Goal: Task Accomplishment & Management: Complete application form

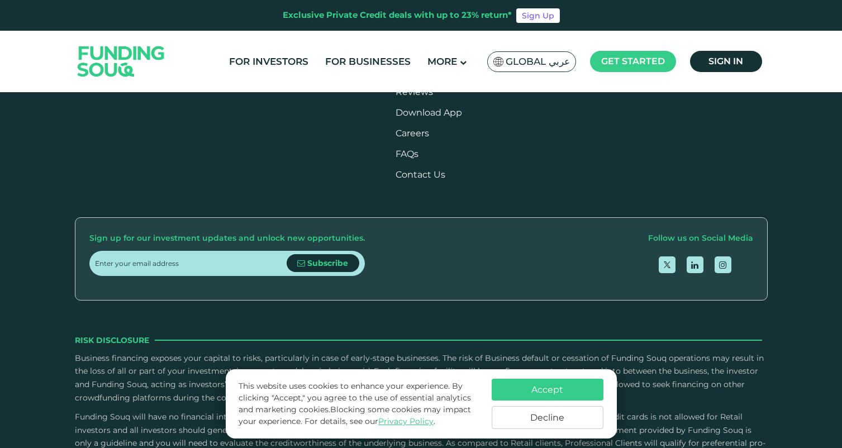
scroll to position [1340, 0]
drag, startPoint x: 286, startPoint y: 240, endPoint x: 335, endPoint y: 240, distance: 48.6
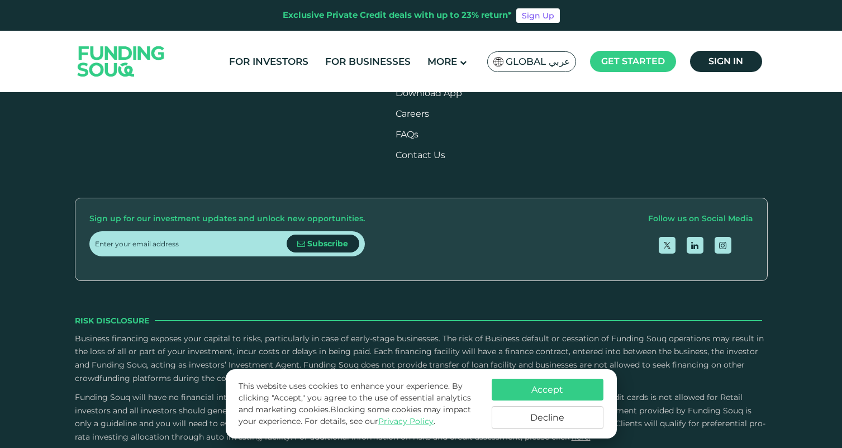
scroll to position [1371, 0]
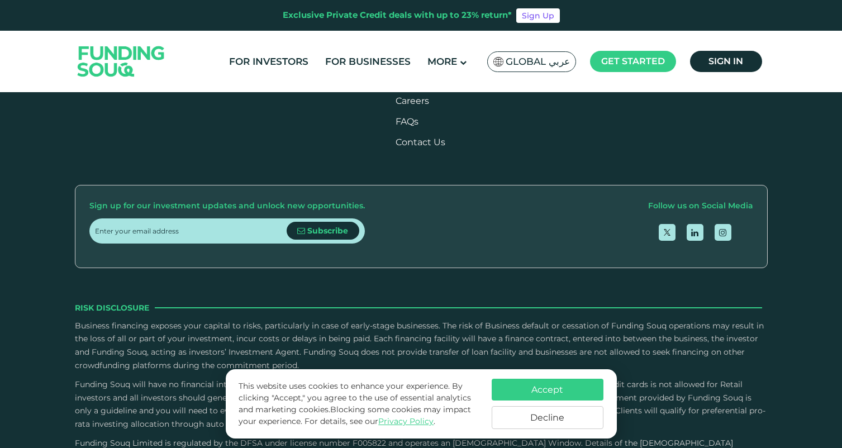
drag, startPoint x: 283, startPoint y: 211, endPoint x: 367, endPoint y: 211, distance: 83.8
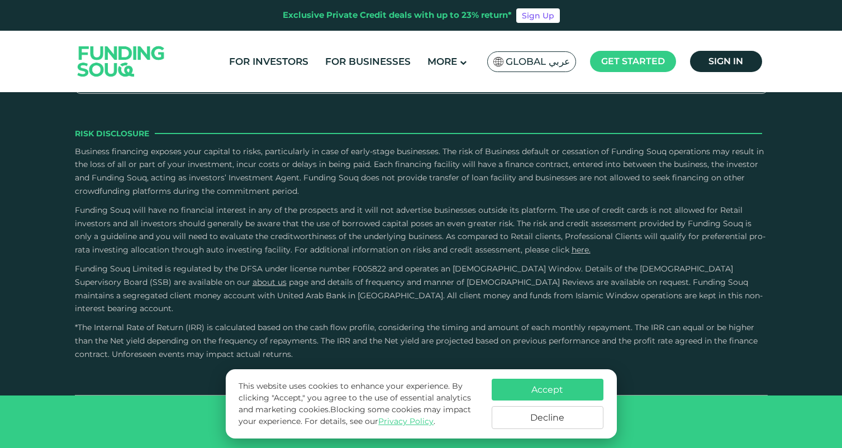
type tc-range-slider "4"
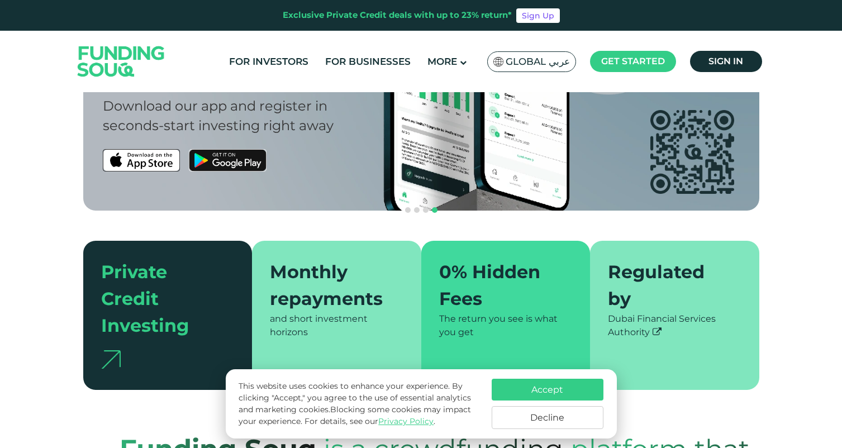
scroll to position [0, 0]
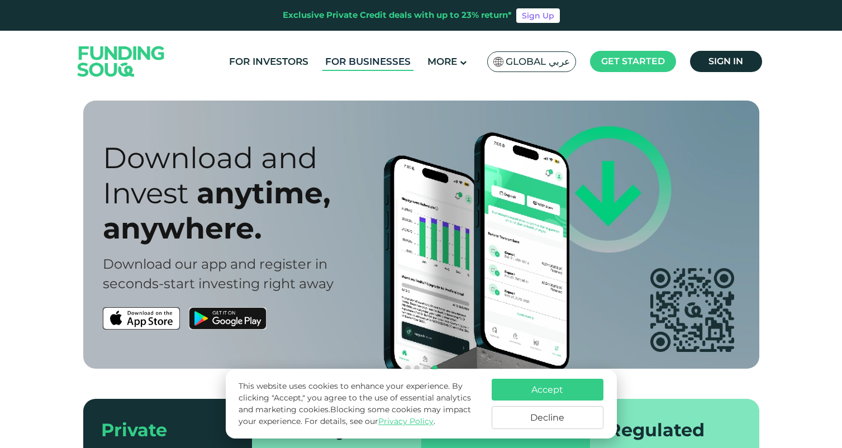
click at [349, 66] on link "For Businesses" at bounding box center [367, 62] width 91 height 18
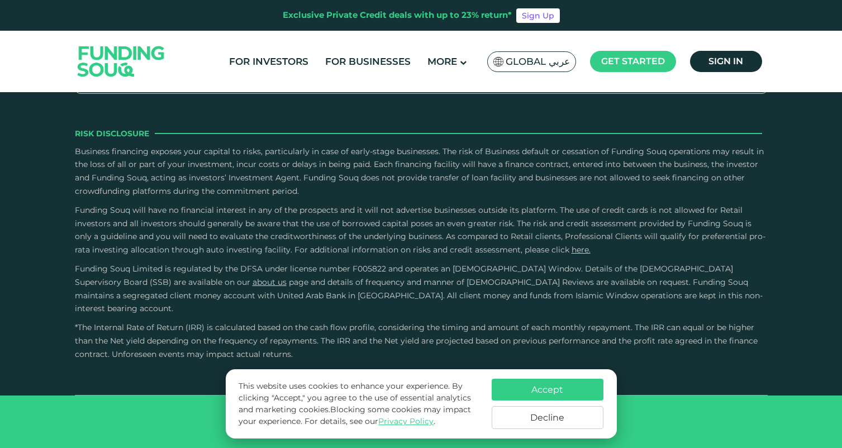
scroll to position [1978, 0]
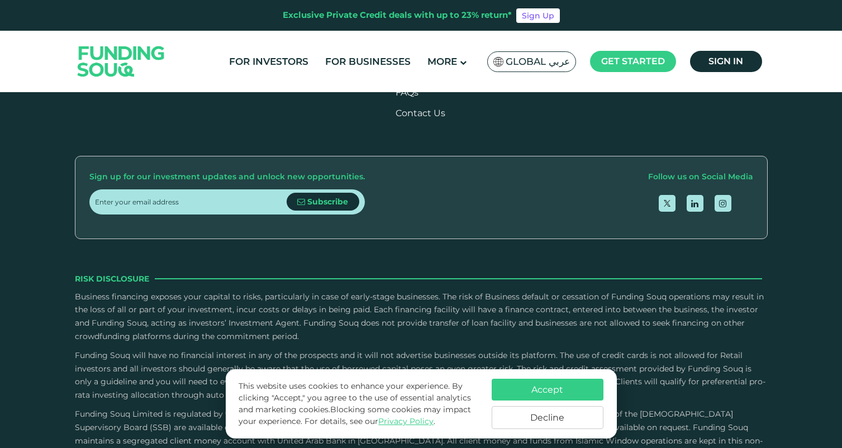
scroll to position [1266, 0]
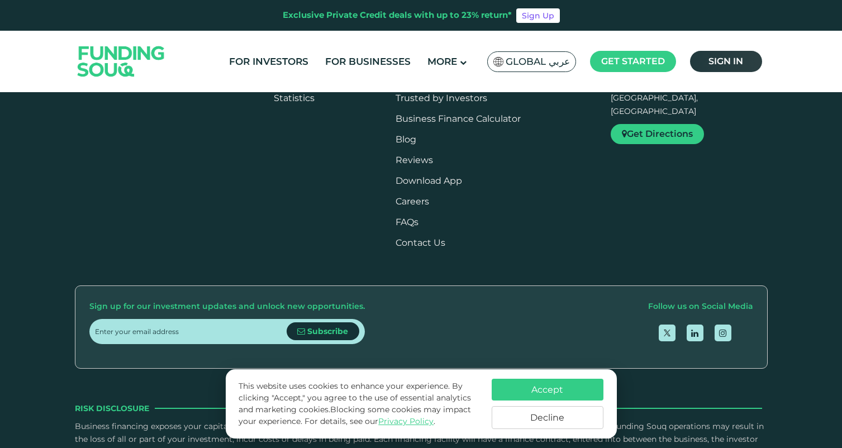
click at [722, 68] on link "Sign in" at bounding box center [726, 61] width 72 height 21
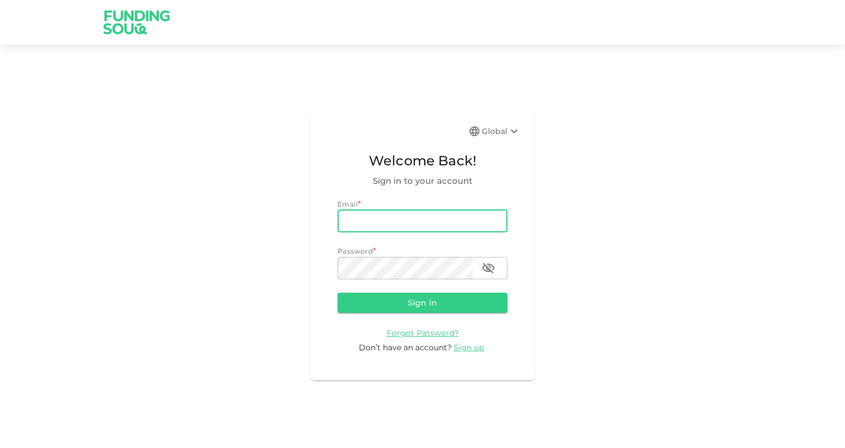
click at [370, 217] on input "email" at bounding box center [423, 221] width 170 height 22
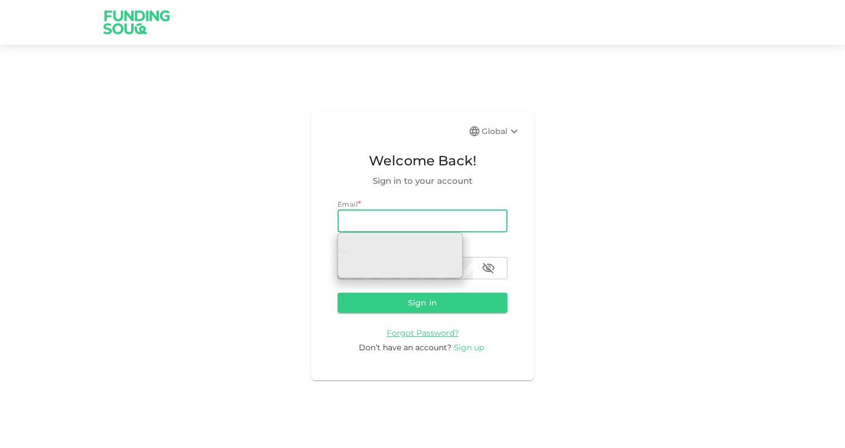
click at [469, 347] on span "Sign up" at bounding box center [469, 348] width 30 height 10
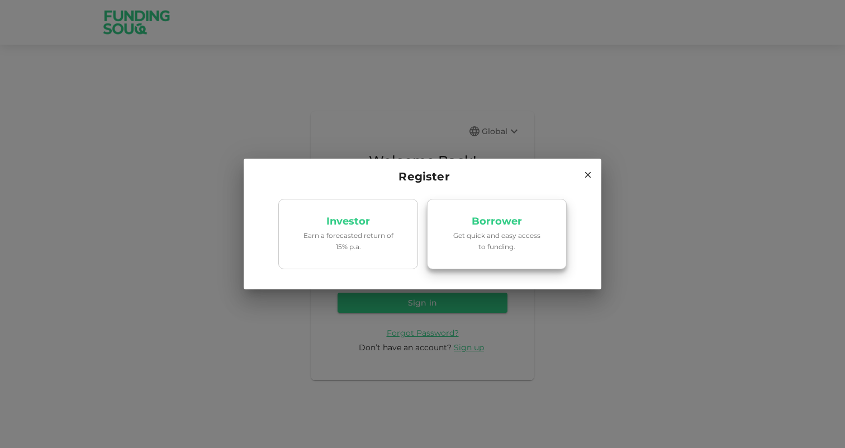
click at [475, 248] on p "Get quick and easy access to funding." at bounding box center [496, 240] width 95 height 21
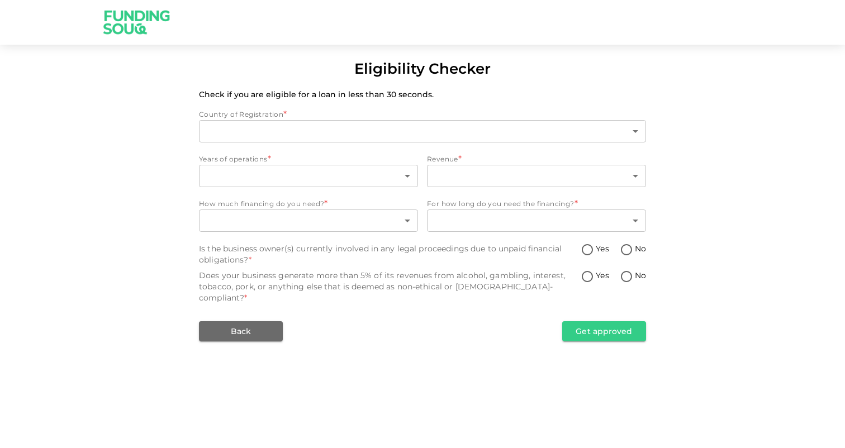
type input "1"
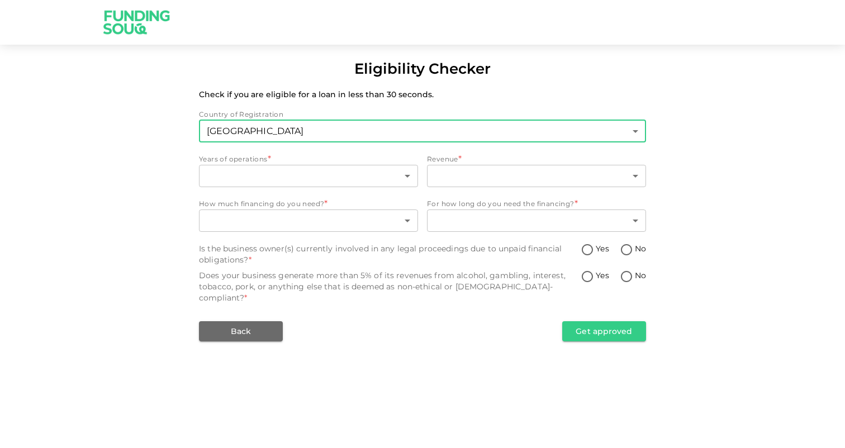
click at [277, 121] on body "Eligibility Checker Check if you are eligible for a loan in less than 30 second…" at bounding box center [422, 224] width 845 height 448
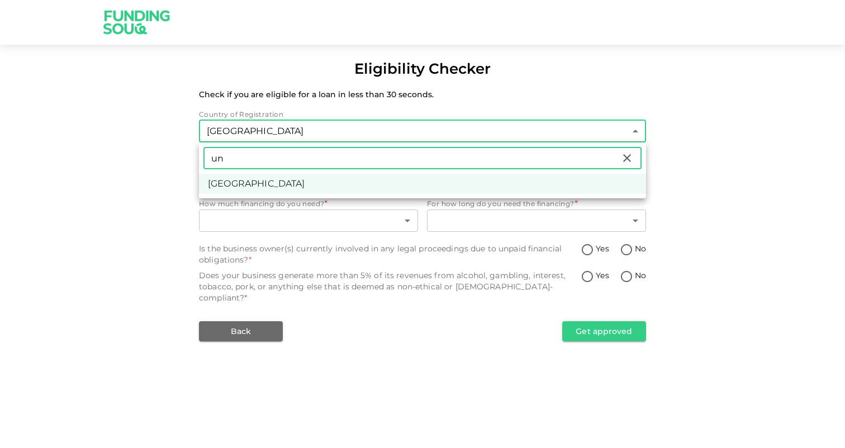
type input "u"
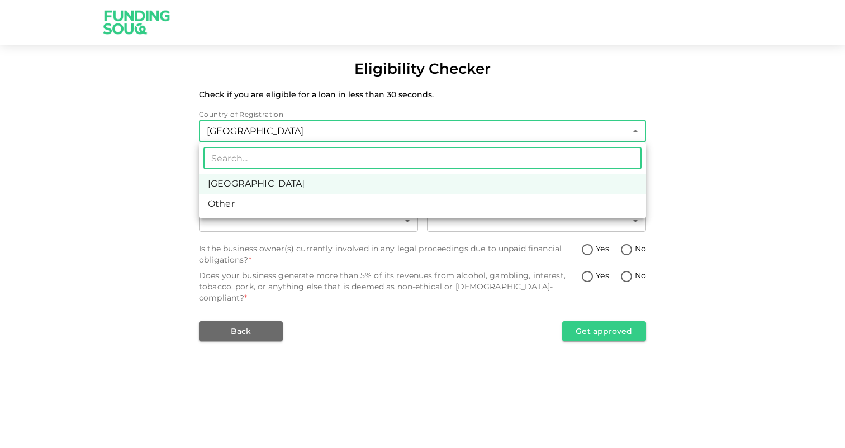
click at [287, 178] on li "United Arab Emirates" at bounding box center [422, 184] width 447 height 20
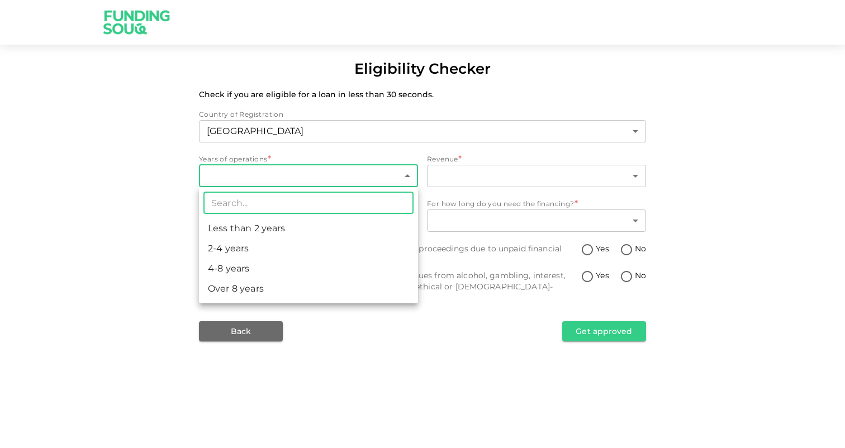
click at [275, 174] on body "Eligibility Checker Check if you are eligible for a loan in less than 30 second…" at bounding box center [422, 224] width 845 height 448
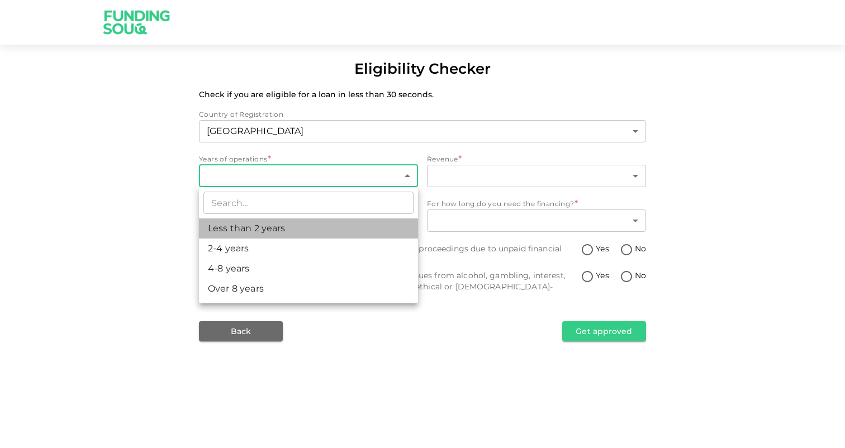
click at [278, 229] on li "Less than 2 years" at bounding box center [308, 228] width 219 height 20
type input "1"
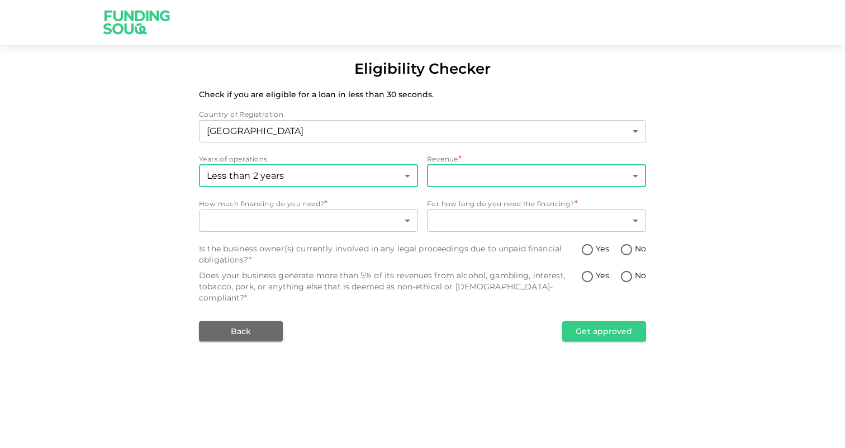
click at [496, 183] on body "Eligibility Checker Check if you are eligible for a loan in less than 30 second…" at bounding box center [422, 224] width 845 height 448
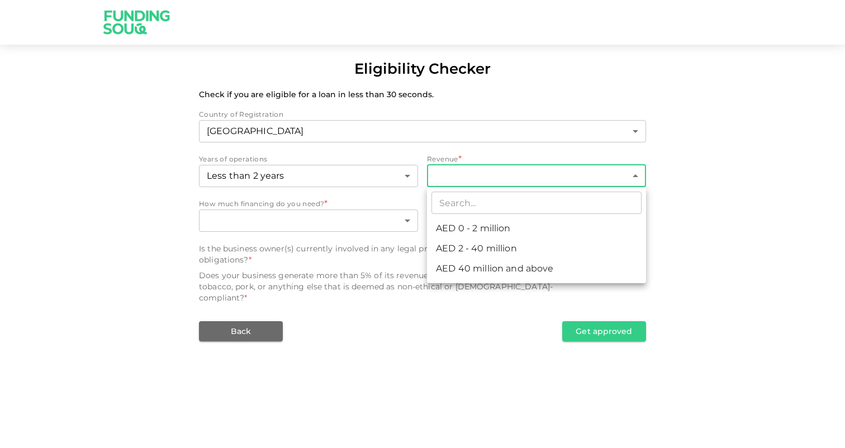
click at [368, 127] on div at bounding box center [422, 224] width 845 height 448
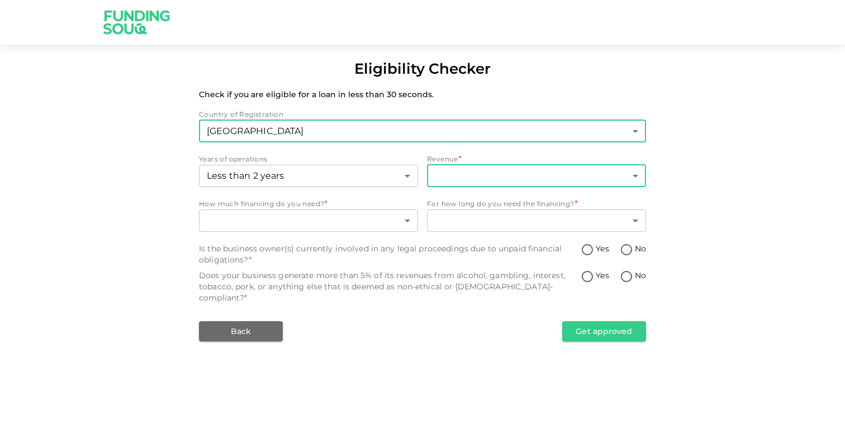
click at [271, 134] on body "Eligibility Checker Check if you are eligible for a loan in less than 30 second…" at bounding box center [422, 224] width 845 height 448
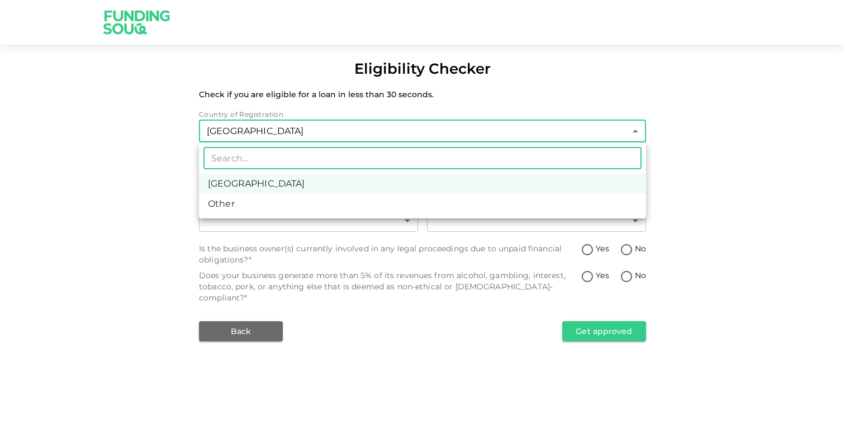
click at [243, 202] on li "Other" at bounding box center [422, 204] width 447 height 20
type input "3"
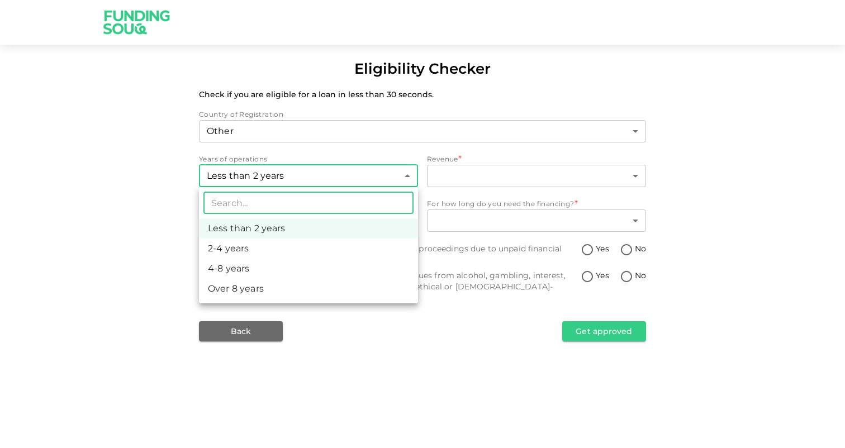
click at [360, 186] on body "Eligibility Checker Check if you are eligible for a loan in less than 30 second…" at bounding box center [422, 224] width 845 height 448
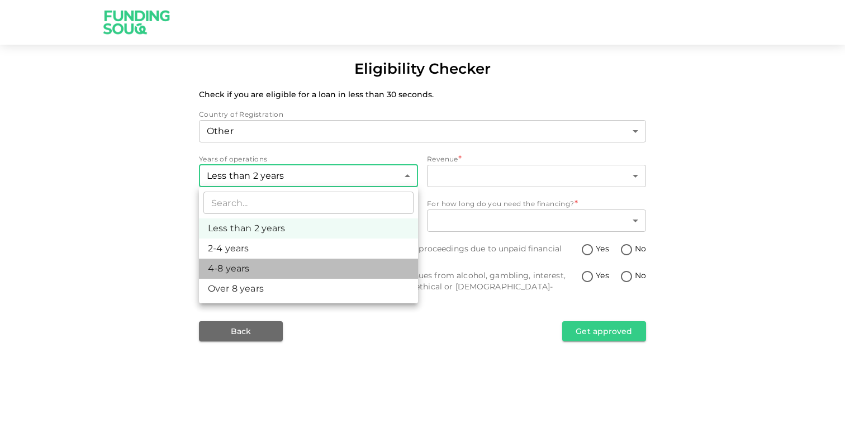
click at [326, 269] on li "4-8 years" at bounding box center [308, 269] width 219 height 20
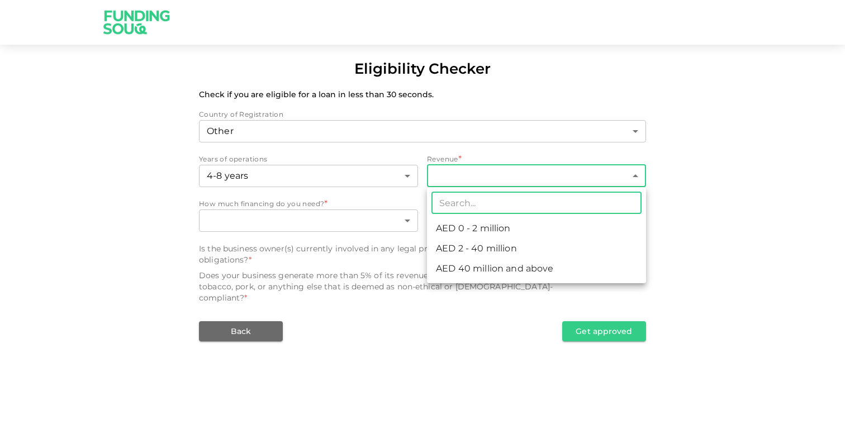
click at [478, 183] on body "Eligibility Checker Check if you are eligible for a loan in less than 30 second…" at bounding box center [422, 224] width 845 height 448
click at [369, 173] on div at bounding box center [422, 224] width 845 height 448
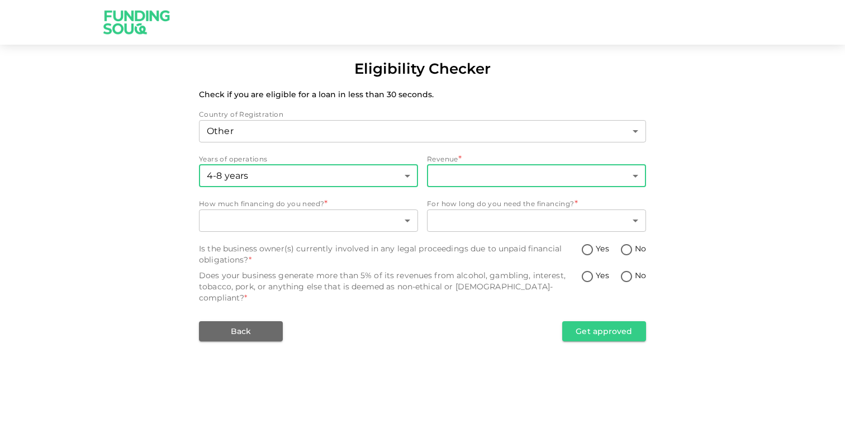
click at [365, 174] on body "Eligibility Checker Check if you are eligible for a loan in less than 30 second…" at bounding box center [422, 224] width 845 height 448
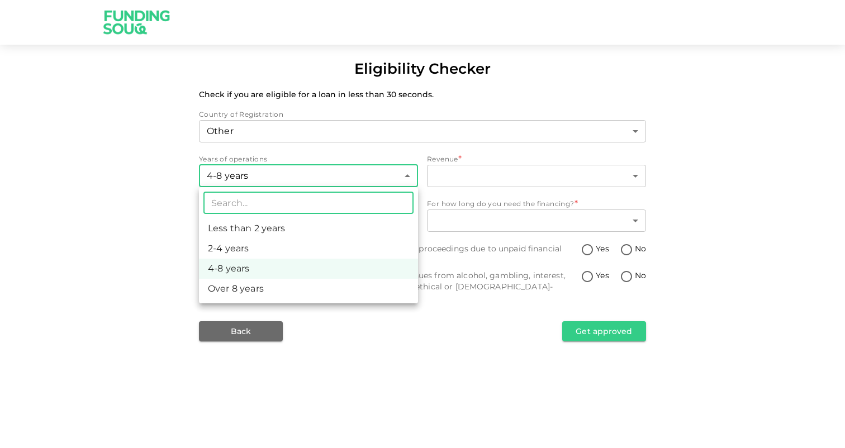
click at [317, 280] on li "Over 8 years" at bounding box center [308, 289] width 219 height 20
type input "4"
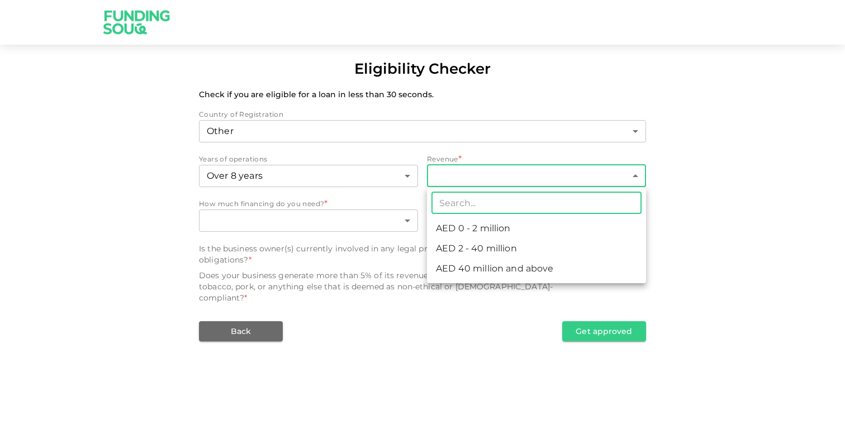
click at [500, 169] on body "Eligibility Checker Check if you are eligible for a loan in less than 30 second…" at bounding box center [422, 224] width 845 height 448
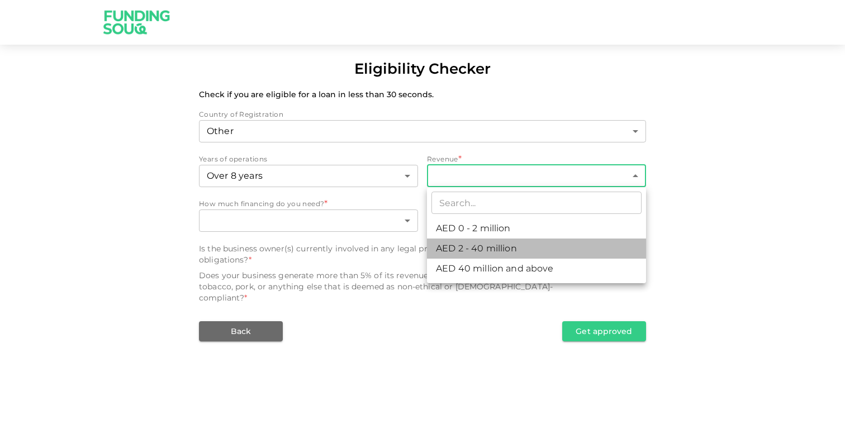
click at [502, 252] on li "AED 2 - 40 million" at bounding box center [536, 249] width 219 height 20
type input "2"
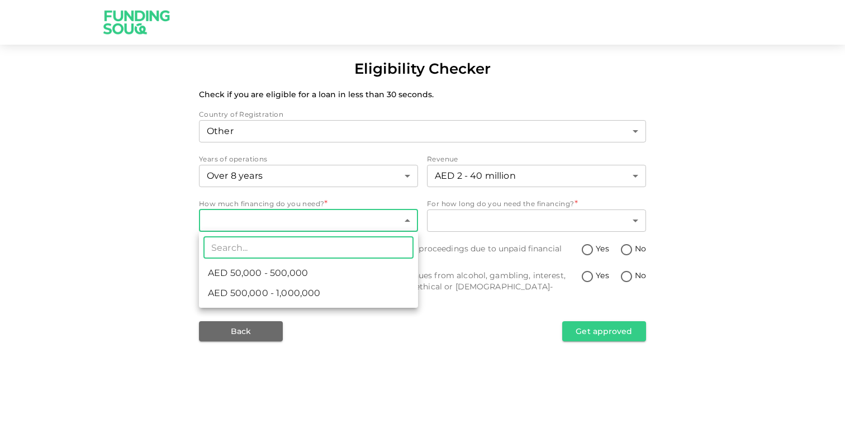
click at [304, 217] on body "Eligibility Checker Check if you are eligible for a loan in less than 30 second…" at bounding box center [422, 224] width 845 height 448
click at [311, 296] on span "AED 500,000 - 1,000,000" at bounding box center [264, 293] width 112 height 13
type input "2"
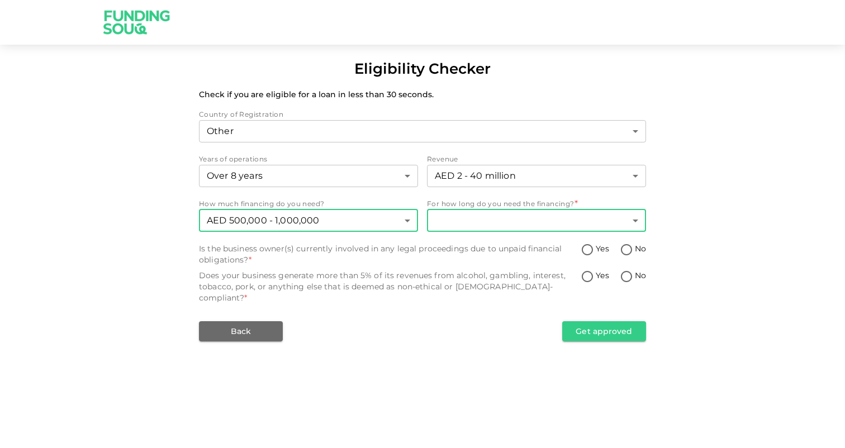
click at [517, 225] on body "Eligibility Checker Check if you are eligible for a loan in less than 30 second…" at bounding box center [422, 224] width 845 height 448
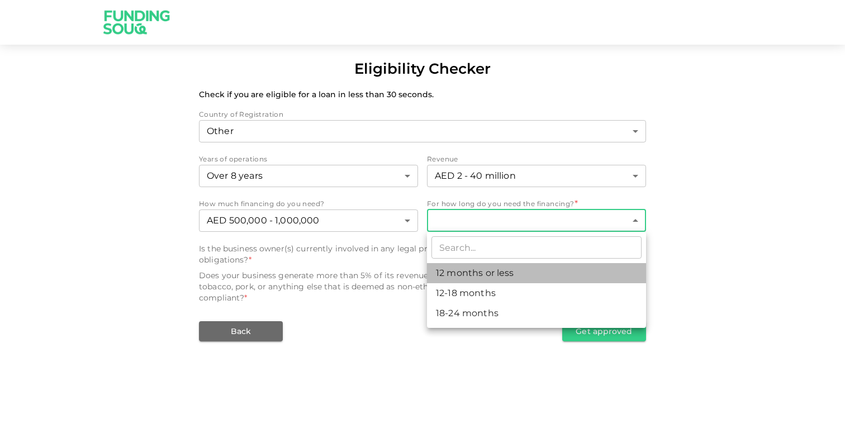
click at [499, 275] on li "12 months or less" at bounding box center [536, 273] width 219 height 20
type input "1"
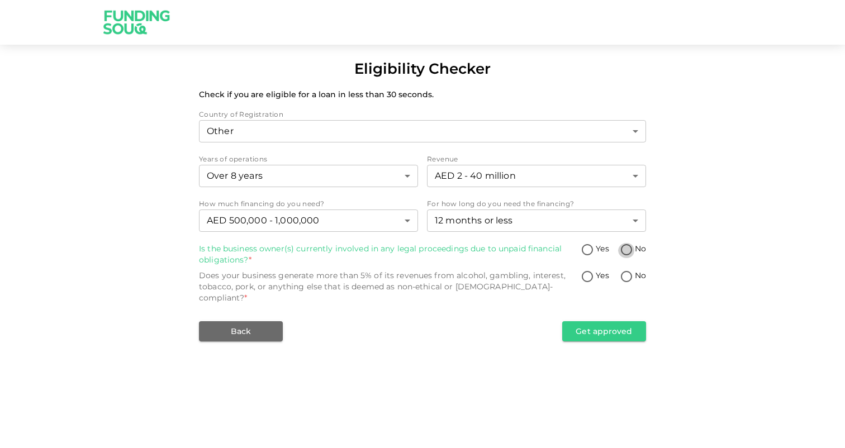
click at [625, 247] on input "No" at bounding box center [626, 250] width 17 height 15
radio input "true"
click at [626, 277] on input "No" at bounding box center [626, 277] width 17 height 15
radio input "true"
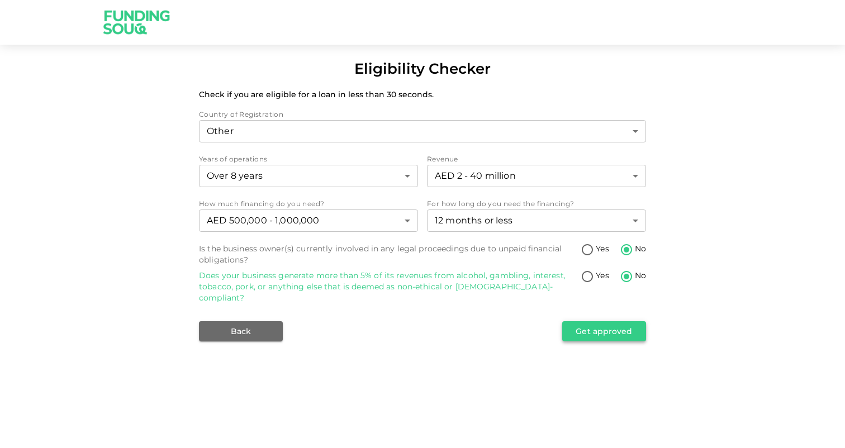
click at [584, 321] on button "Get approved" at bounding box center [604, 331] width 84 height 20
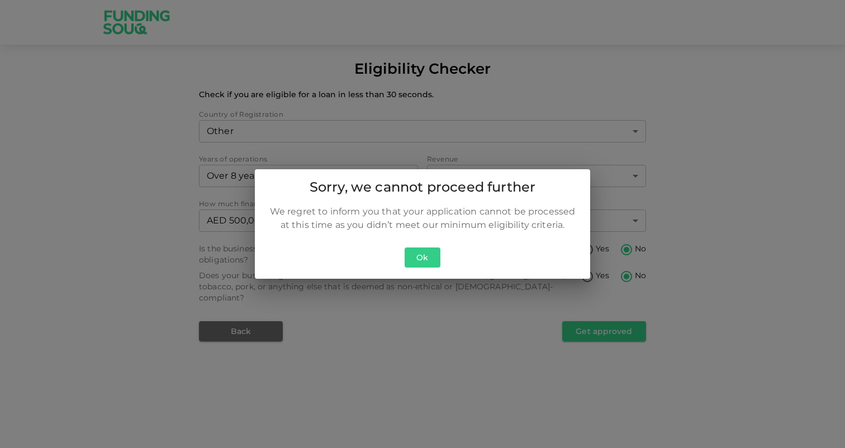
click at [424, 258] on button "Ok" at bounding box center [423, 258] width 36 height 21
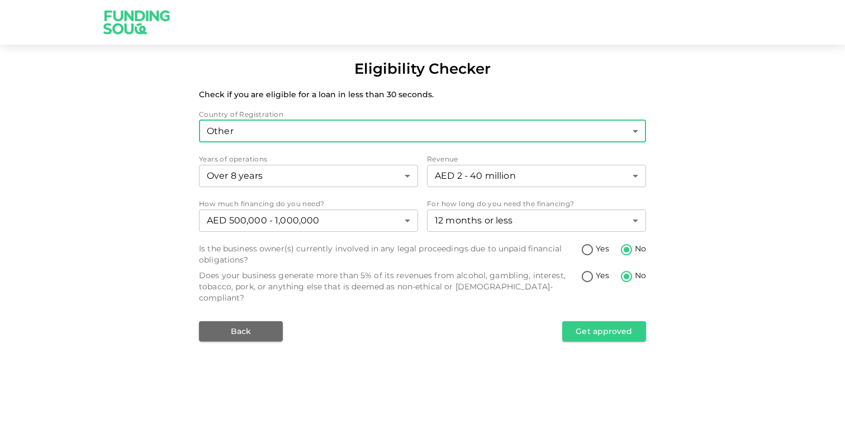
click at [383, 136] on body "Eligibility Checker Check if you are eligible for a loan in less than 30 second…" at bounding box center [422, 224] width 845 height 448
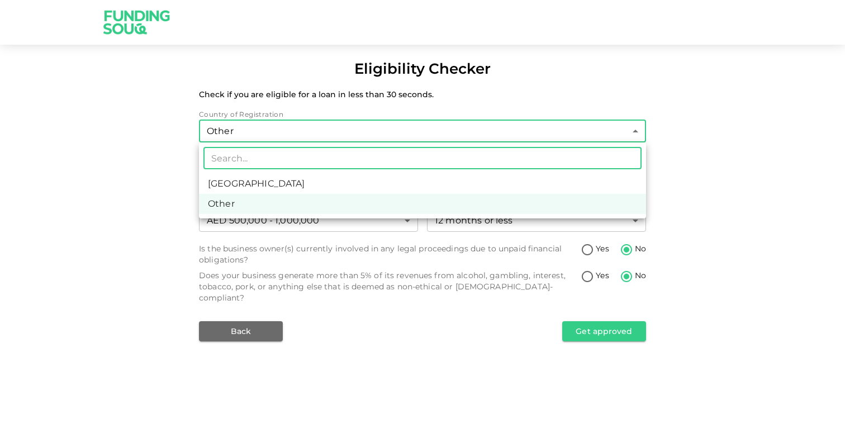
click at [335, 185] on li "United Arab Emirates" at bounding box center [422, 184] width 447 height 20
type input "1"
